Goal: Communication & Community: Answer question/provide support

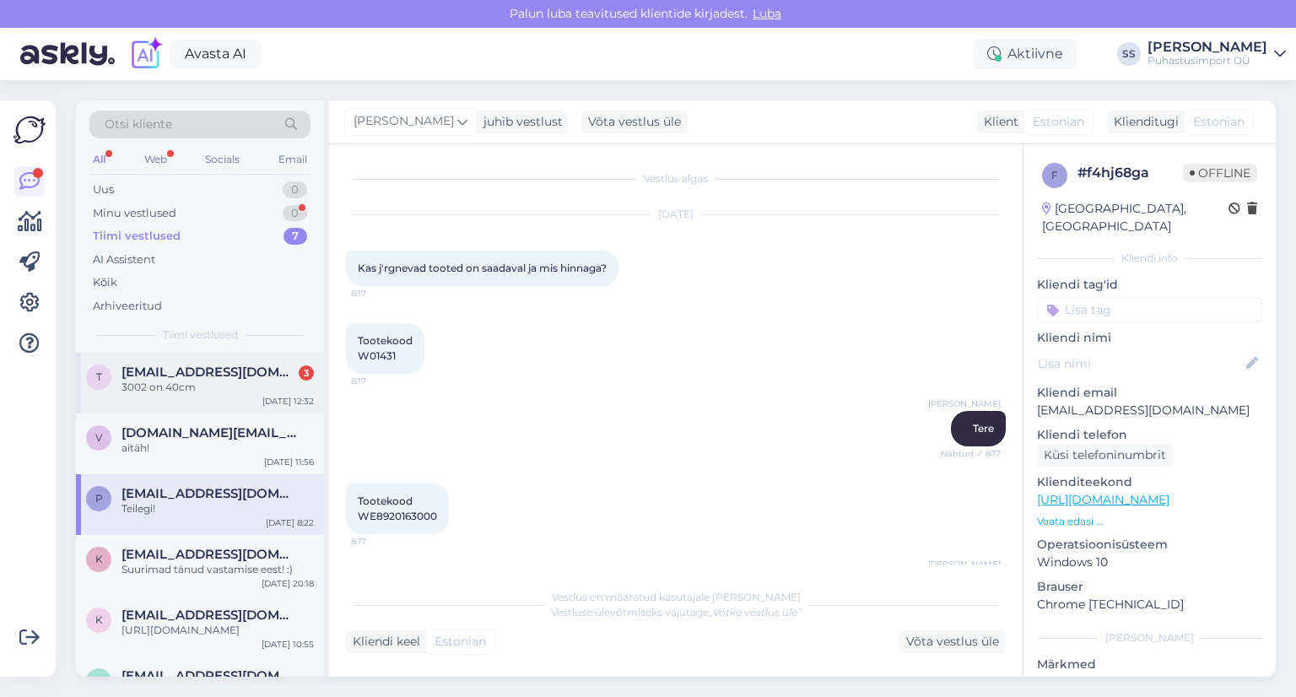
click at [241, 367] on span "[EMAIL_ADDRESS][DOMAIN_NAME]" at bounding box center [208, 371] width 175 height 15
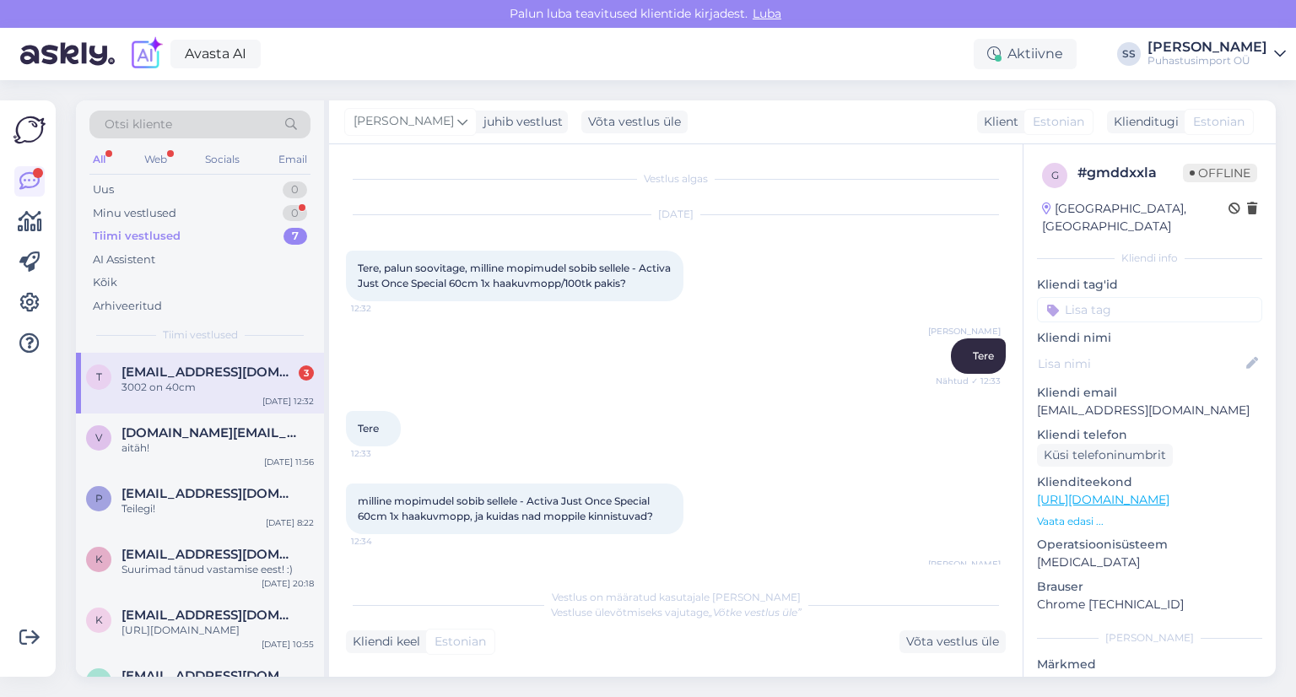
scroll to position [35, 0]
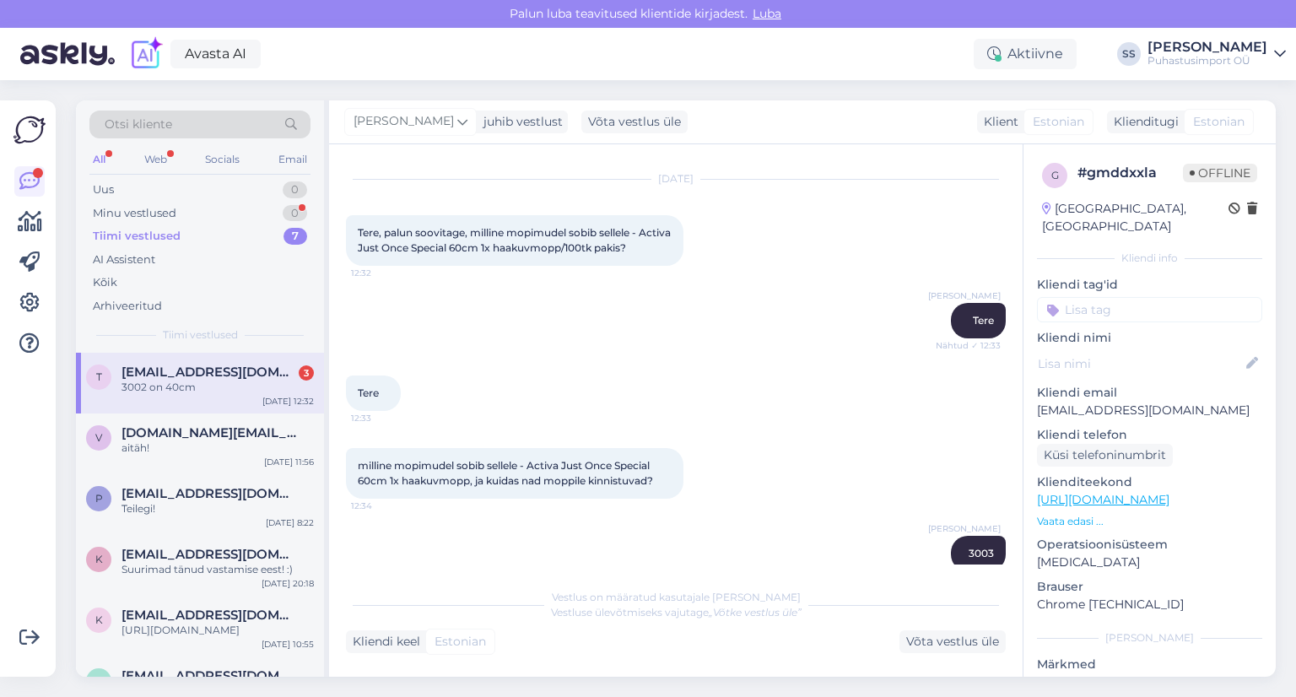
drag, startPoint x: 175, startPoint y: 227, endPoint x: 181, endPoint y: 220, distance: 9.0
click at [179, 224] on div "Tiimi vestlused 7" at bounding box center [199, 236] width 221 height 24
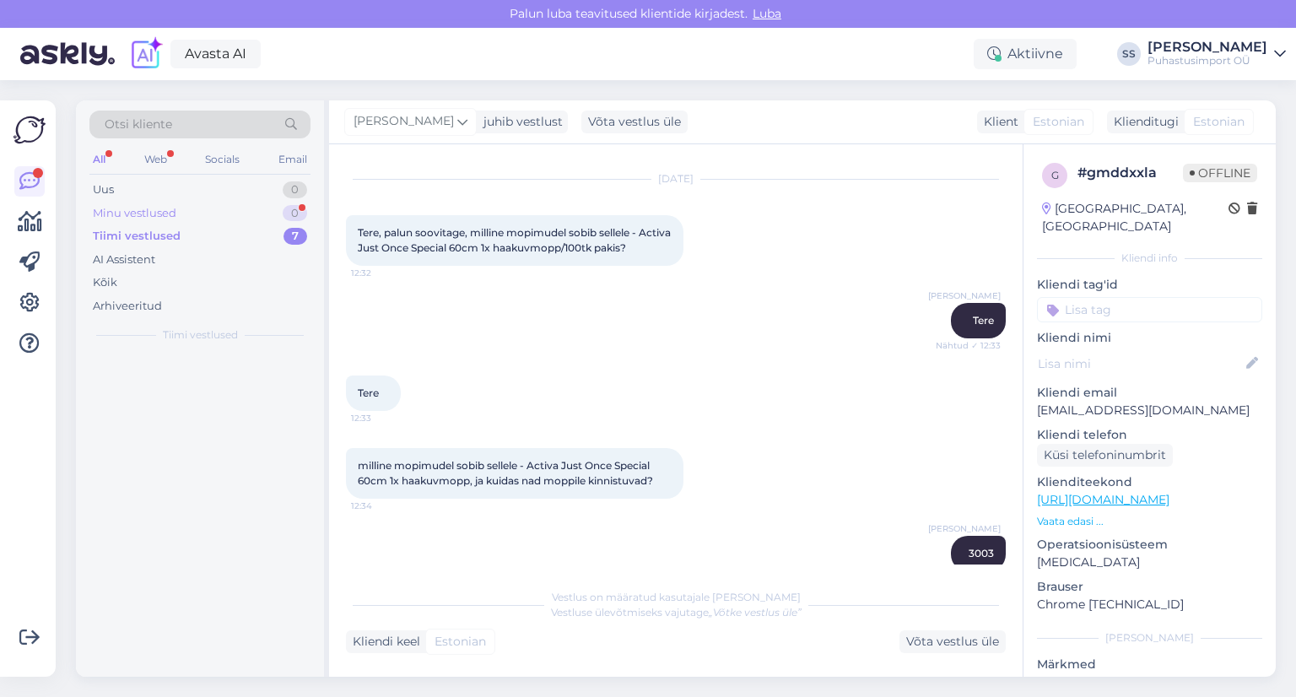
click at [182, 220] on div "Minu vestlused 0" at bounding box center [199, 214] width 221 height 24
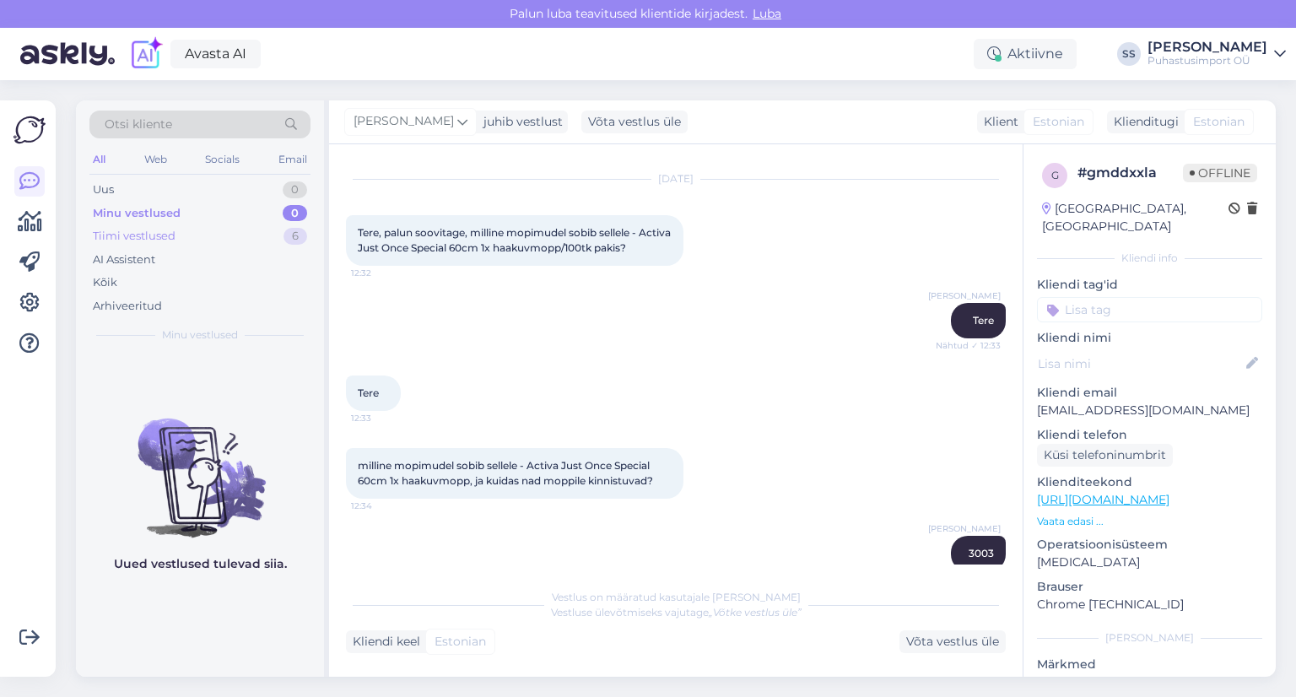
click at [213, 240] on div "Tiimi vestlused 6" at bounding box center [199, 236] width 221 height 24
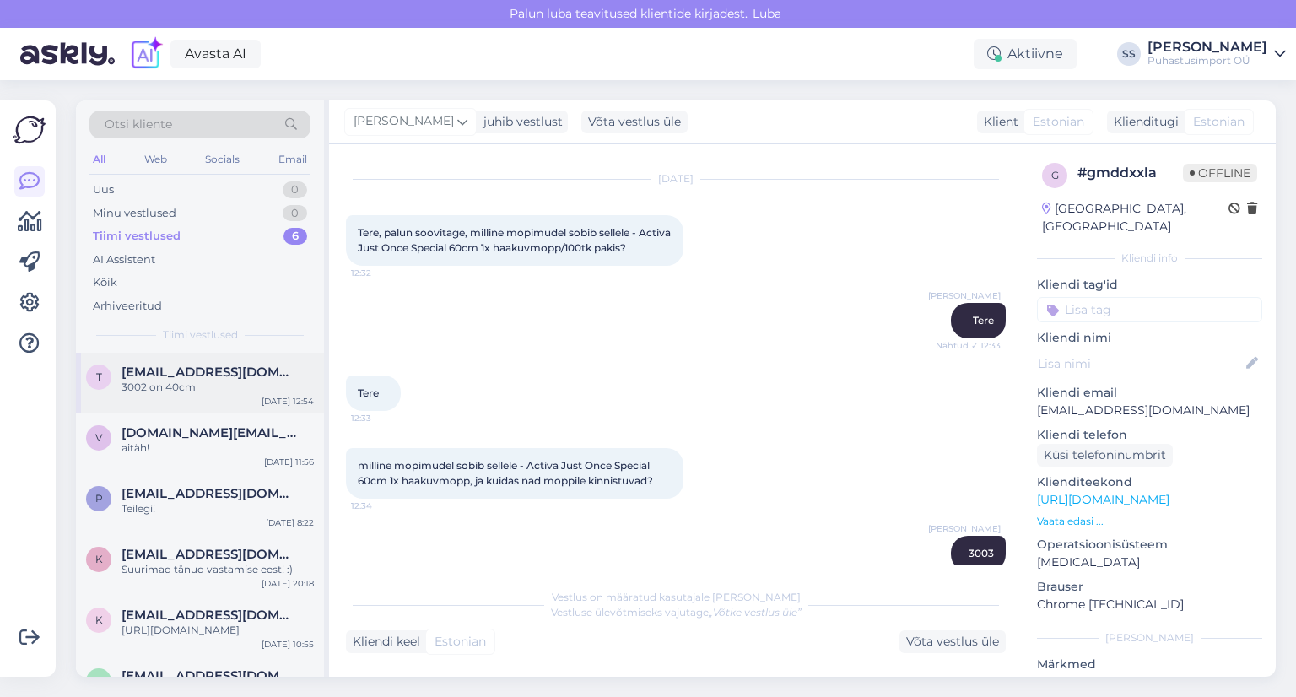
click at [219, 375] on span "[EMAIL_ADDRESS][DOMAIN_NAME]" at bounding box center [208, 371] width 175 height 15
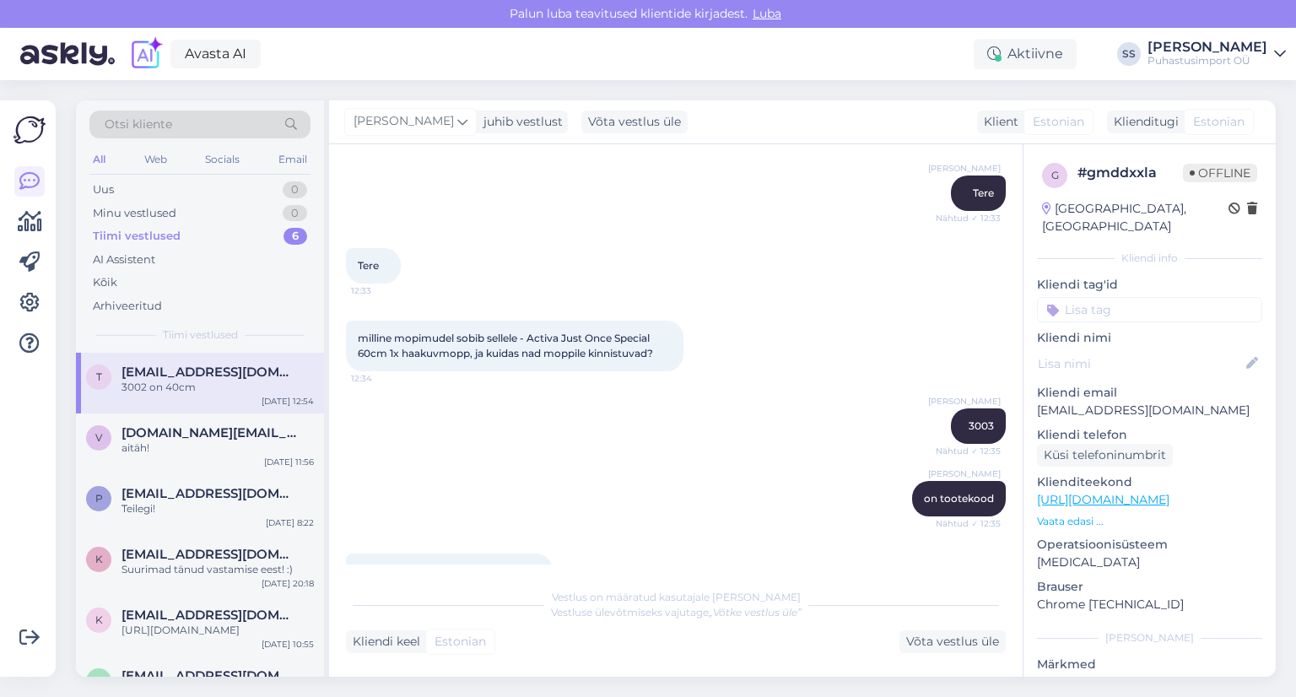
scroll to position [294, 0]
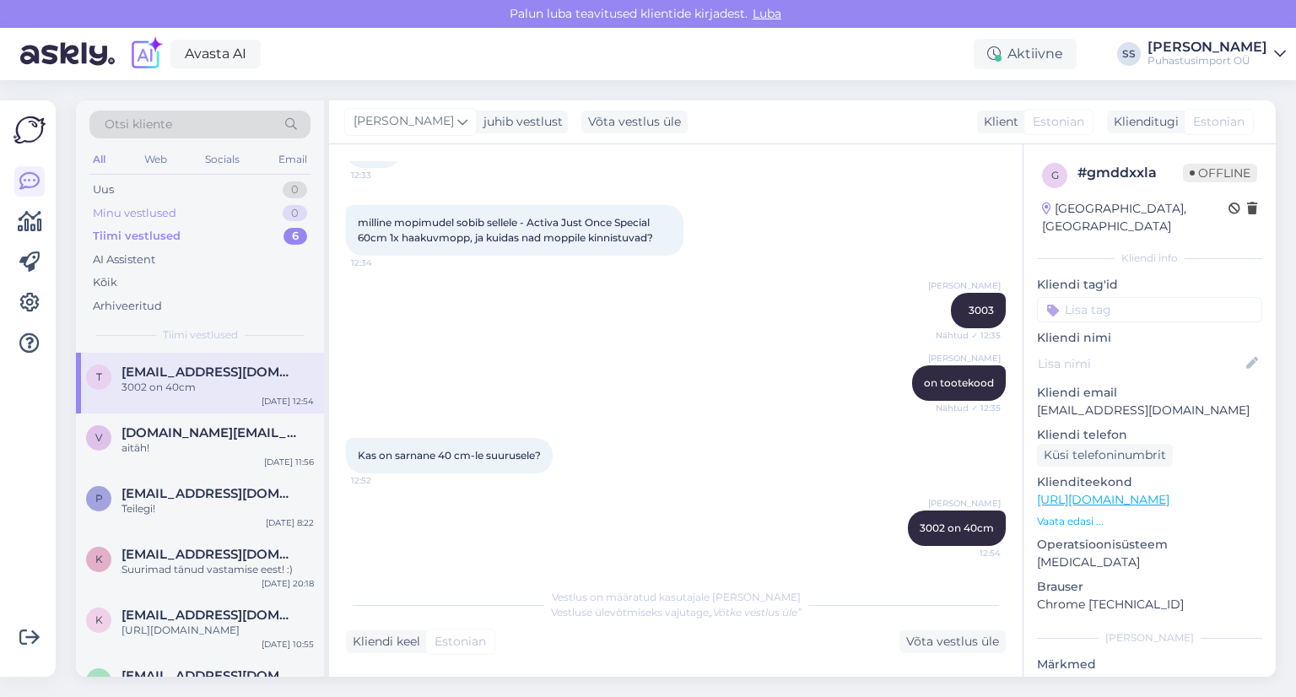
click at [202, 214] on div "Minu vestlused 0" at bounding box center [199, 214] width 221 height 24
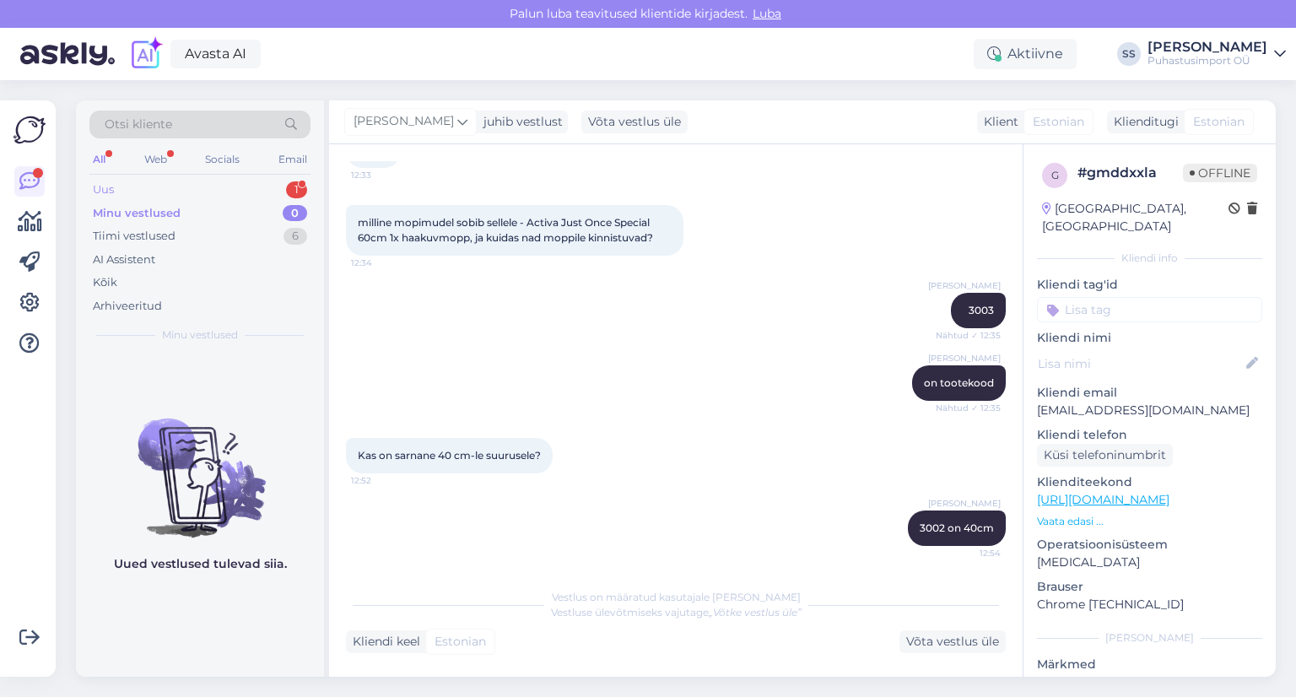
click at [189, 190] on div "Uus 1" at bounding box center [199, 190] width 221 height 24
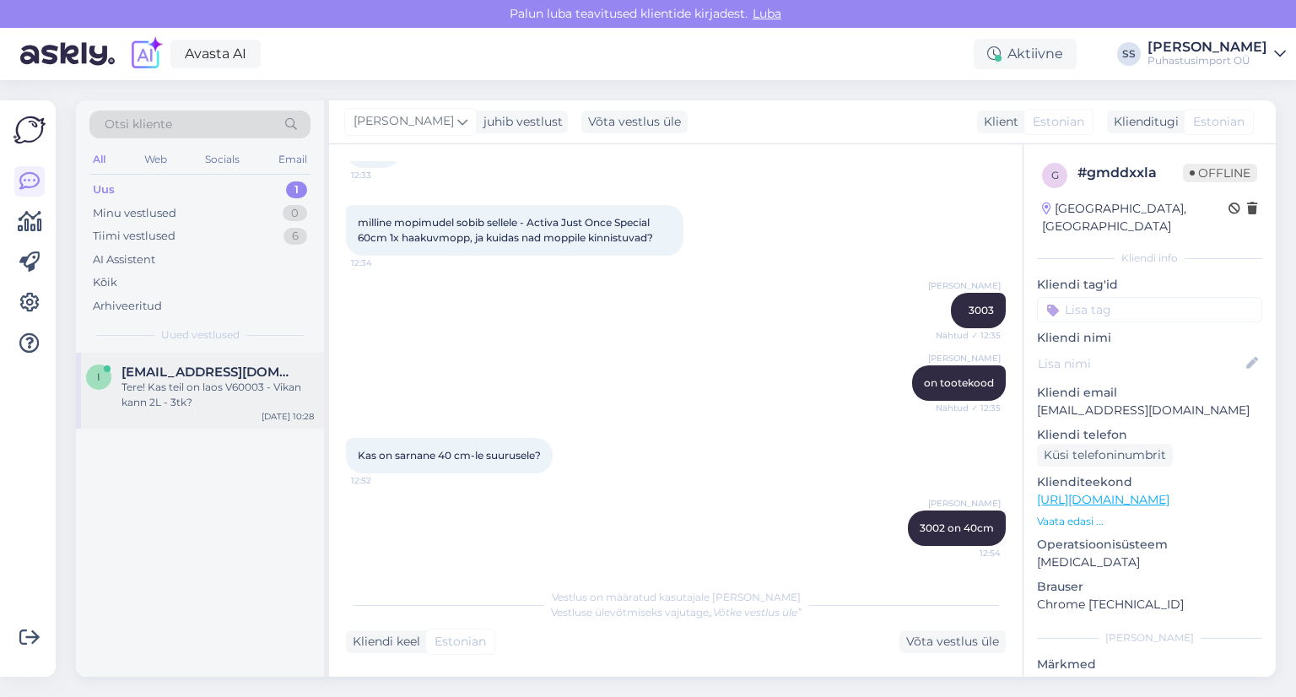
click at [283, 398] on div "Tere! Kas teil on laos V60003 - Vikan kann 2L - 3tk?" at bounding box center [217, 395] width 192 height 30
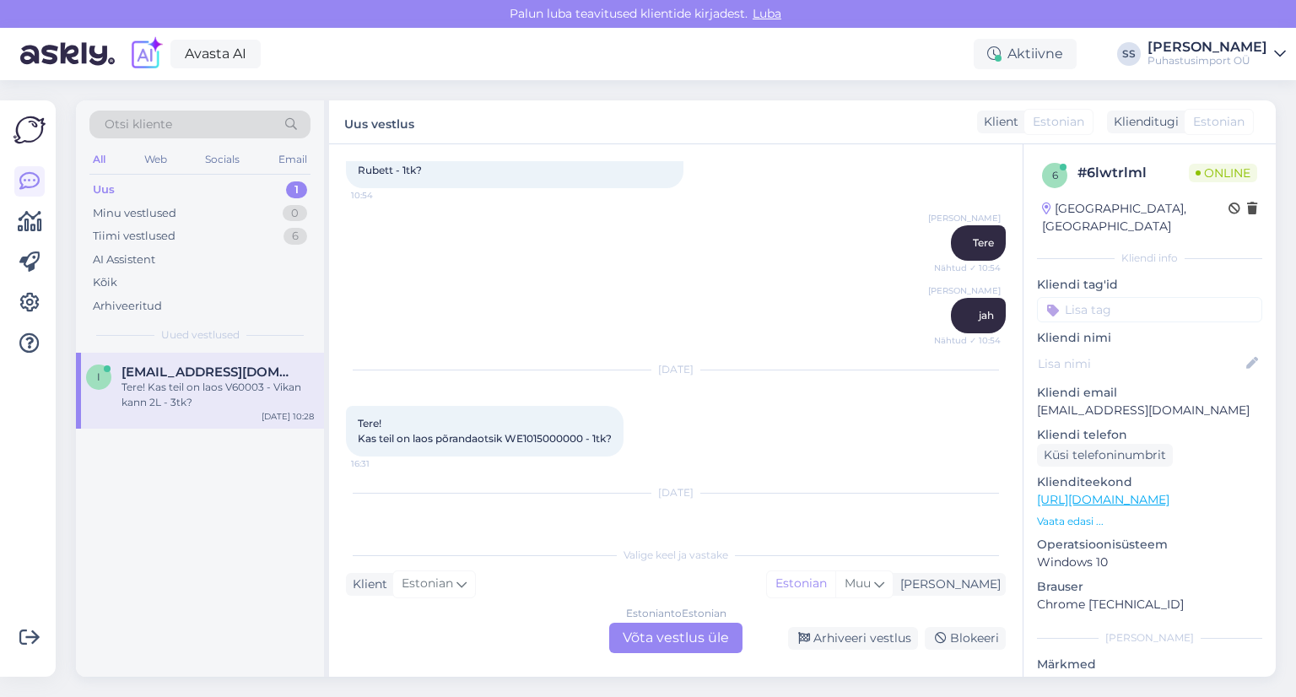
click at [675, 642] on div "Estonian to Estonian Võta vestlus üle" at bounding box center [675, 638] width 133 height 30
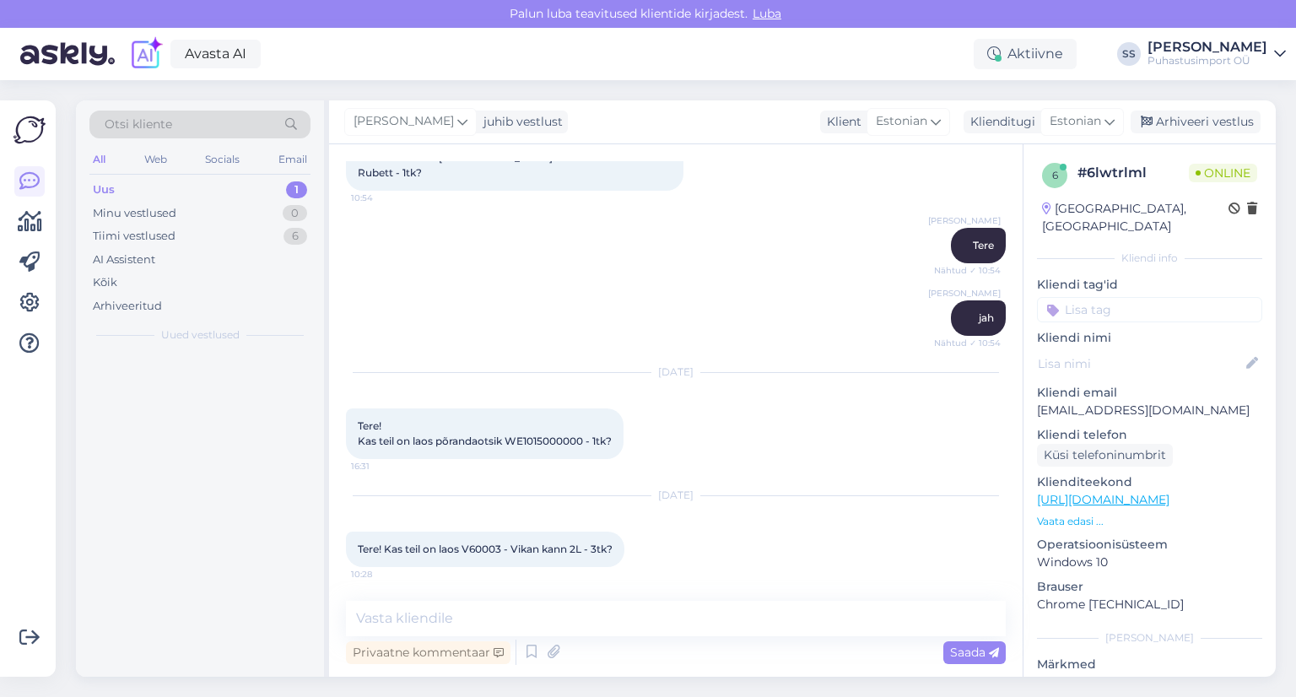
scroll to position [7646, 0]
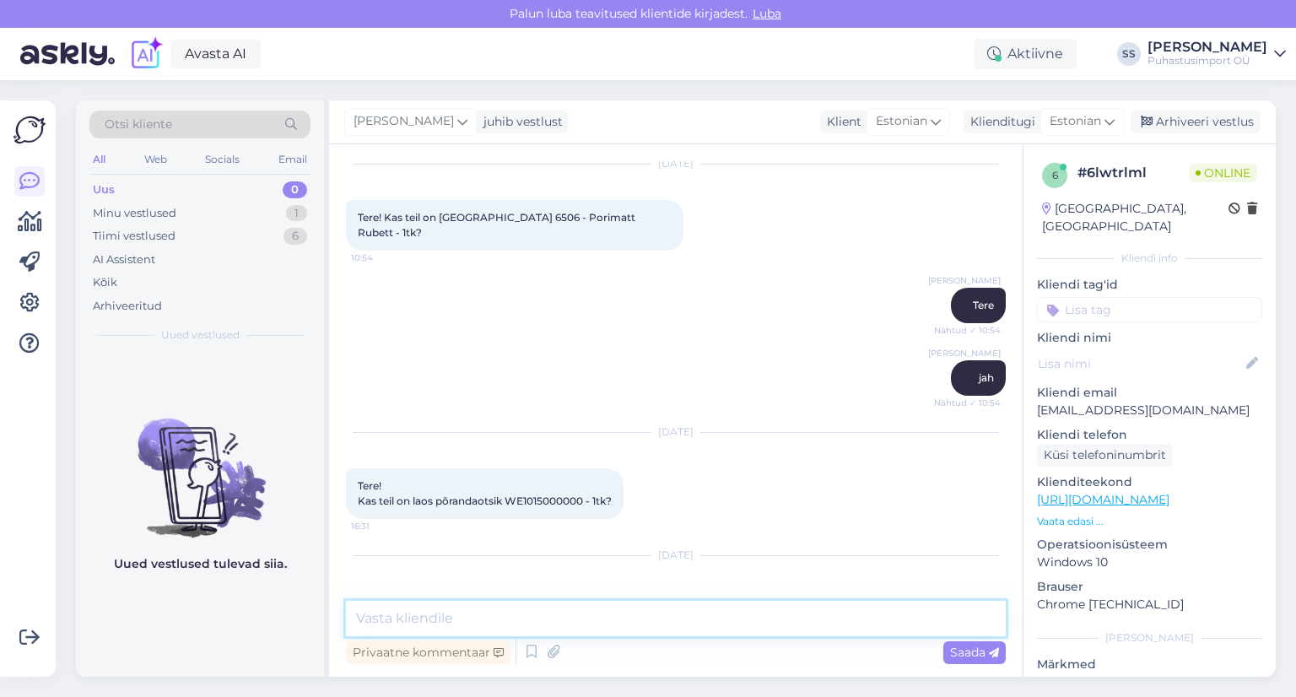
click at [676, 625] on textarea at bounding box center [676, 618] width 660 height 35
type textarea "Tere"
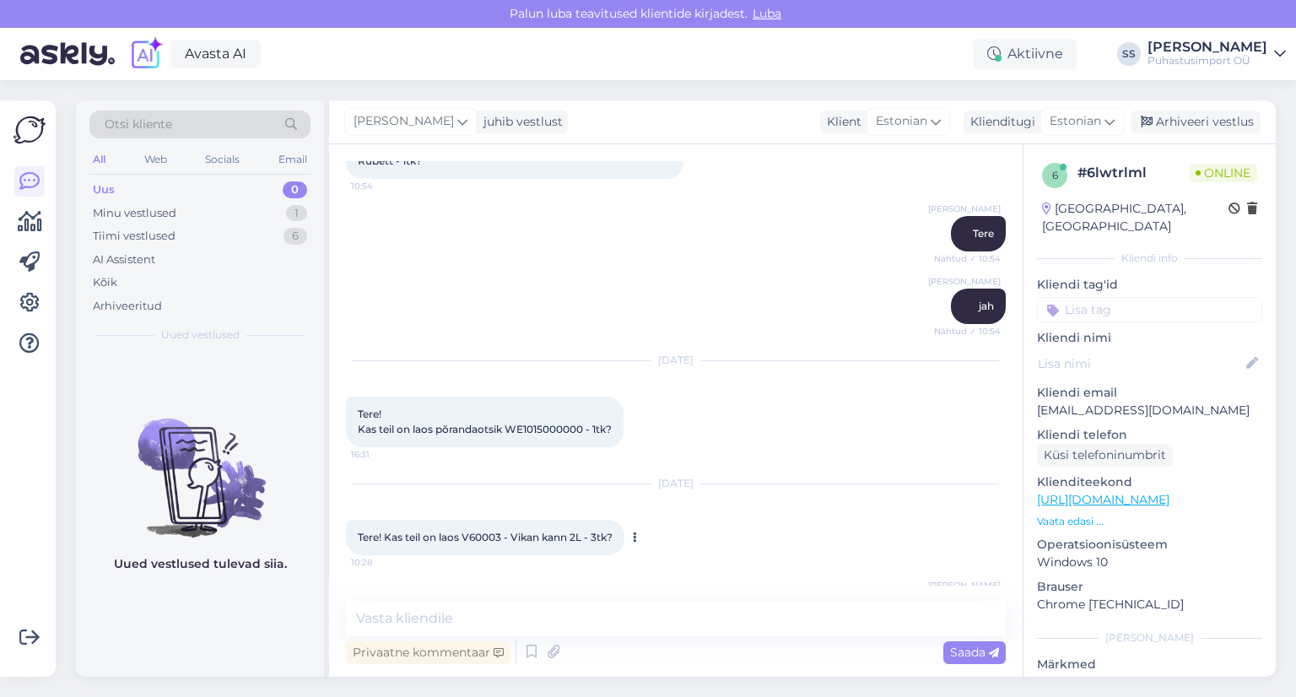
click at [481, 531] on span "Tere! Kas teil on laos V60003 - Vikan kann 2L - 3tk?" at bounding box center [485, 537] width 255 height 13
copy span "V60003"
click at [741, 617] on textarea at bounding box center [676, 618] width 660 height 35
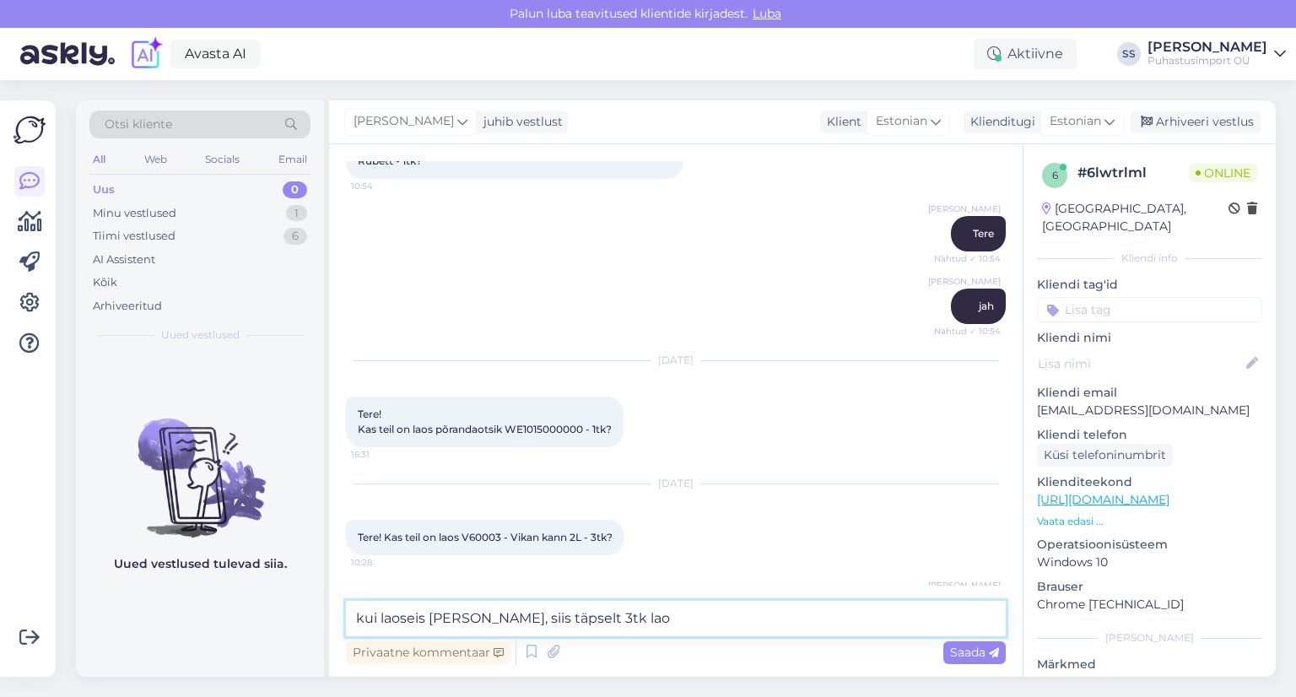
type textarea "kui laoseis [PERSON_NAME], siis täpselt 3tk [GEOGRAPHIC_DATA]"
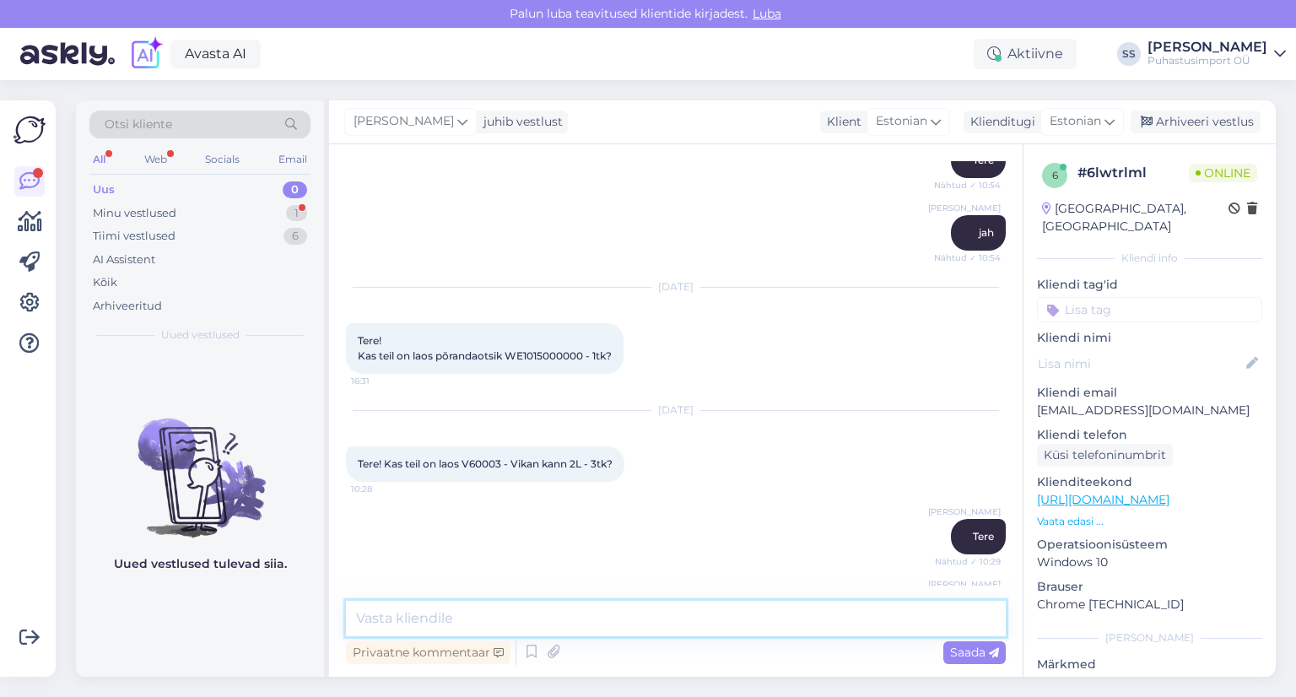
scroll to position [7863, 0]
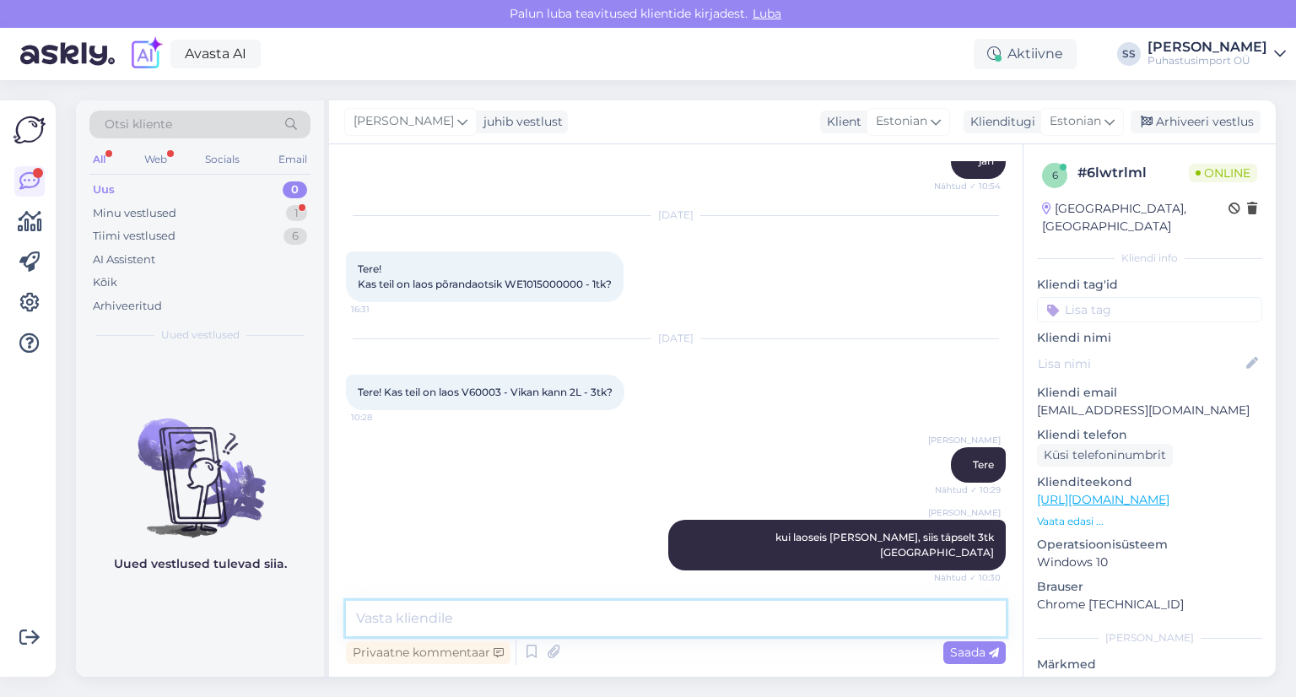
click at [562, 612] on textarea at bounding box center [676, 618] width 660 height 35
type textarea "kas teeme tellimuse Saare vestale 3 tk aga ära [PERSON_NAME]?"
